Goal: Information Seeking & Learning: Learn about a topic

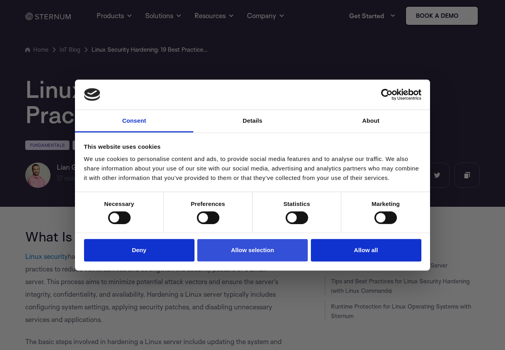
click at [243, 260] on button "Allow selection" at bounding box center [252, 250] width 111 height 23
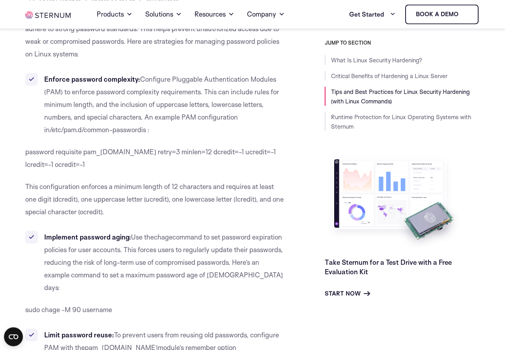
scroll to position [2231, 0]
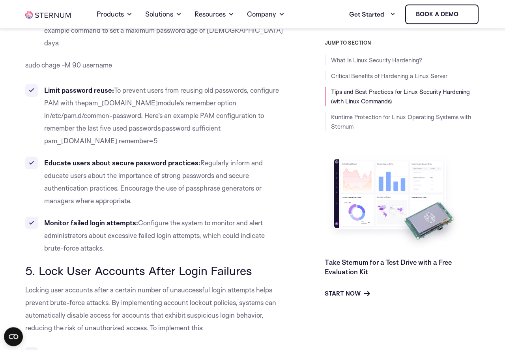
scroll to position [2449, 0]
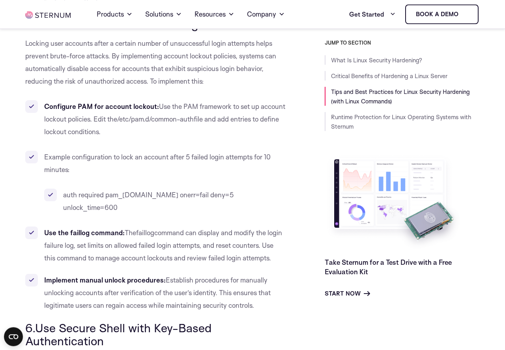
scroll to position [2722, 0]
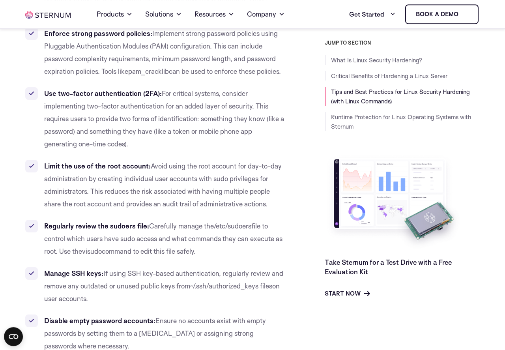
scroll to position [4356, 0]
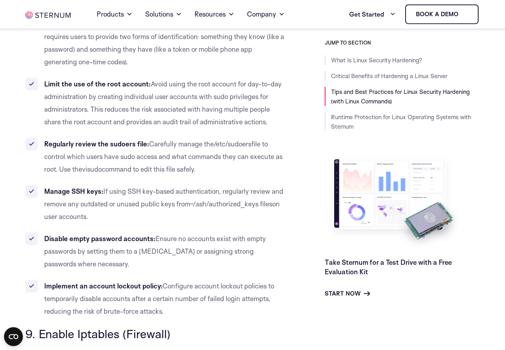
scroll to position [4465, 0]
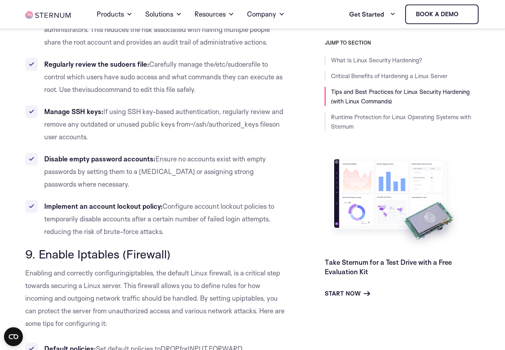
scroll to position [4520, 0]
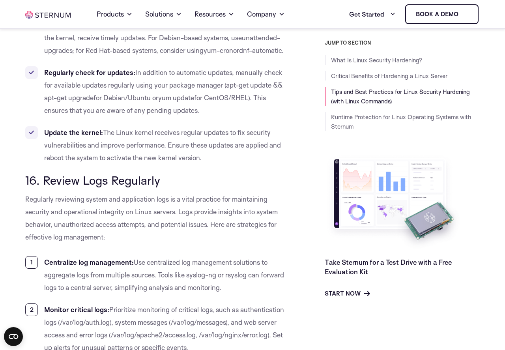
scroll to position [7517, 0]
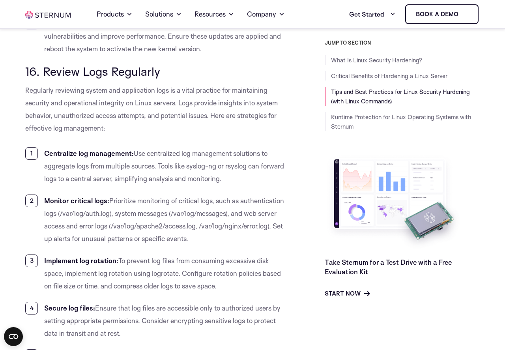
drag, startPoint x: 295, startPoint y: 211, endPoint x: 295, endPoint y: 175, distance: 35.5
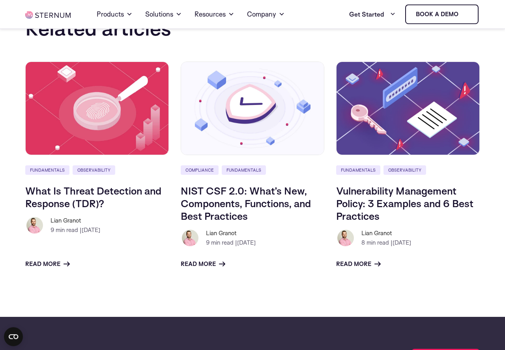
scroll to position [9696, 0]
